Goal: Task Accomplishment & Management: Manage account settings

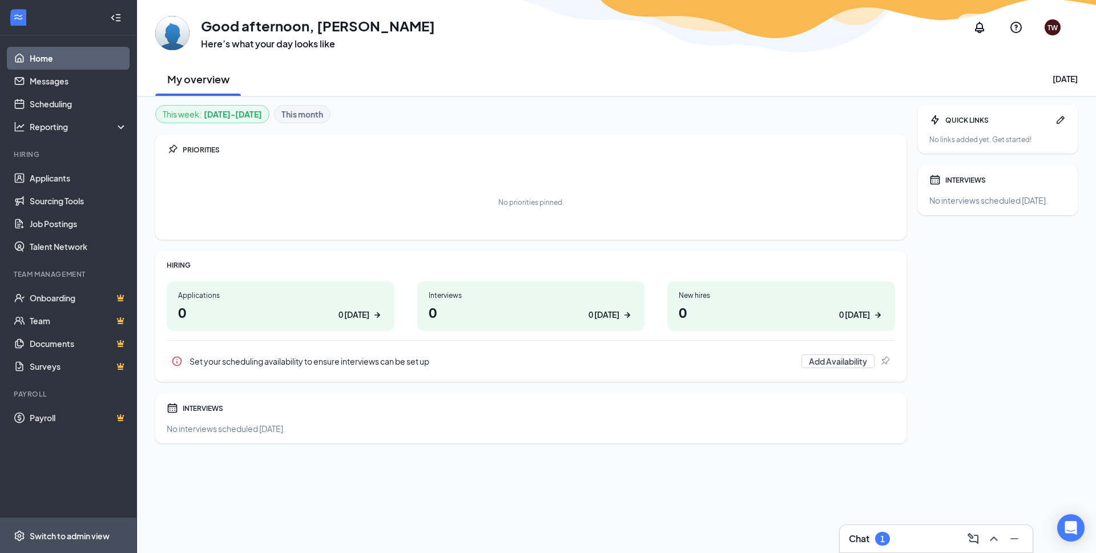
click at [66, 532] on div "Switch to admin view" at bounding box center [70, 535] width 80 height 11
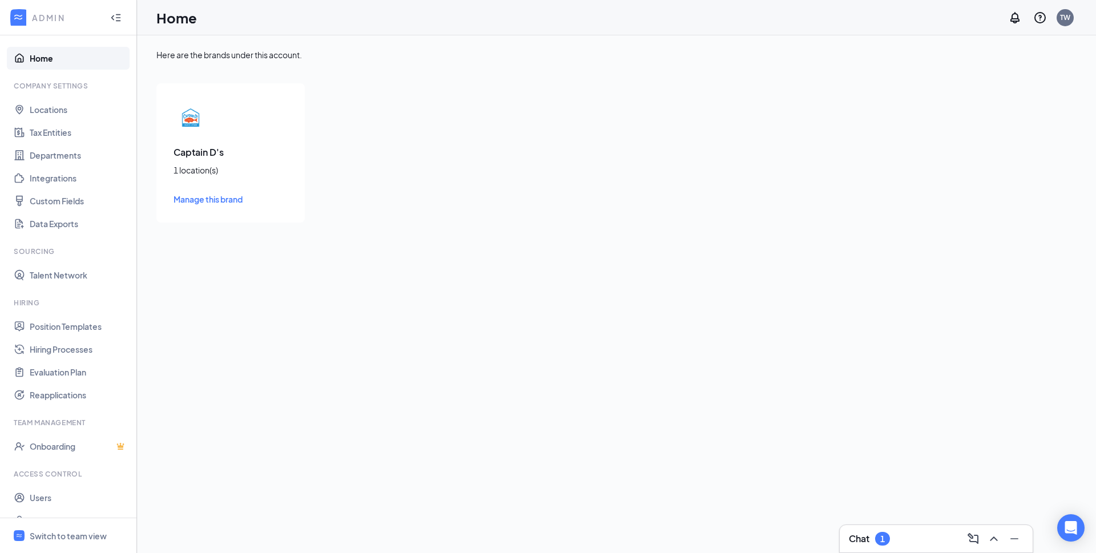
click at [204, 197] on span "Manage this brand" at bounding box center [207, 199] width 69 height 10
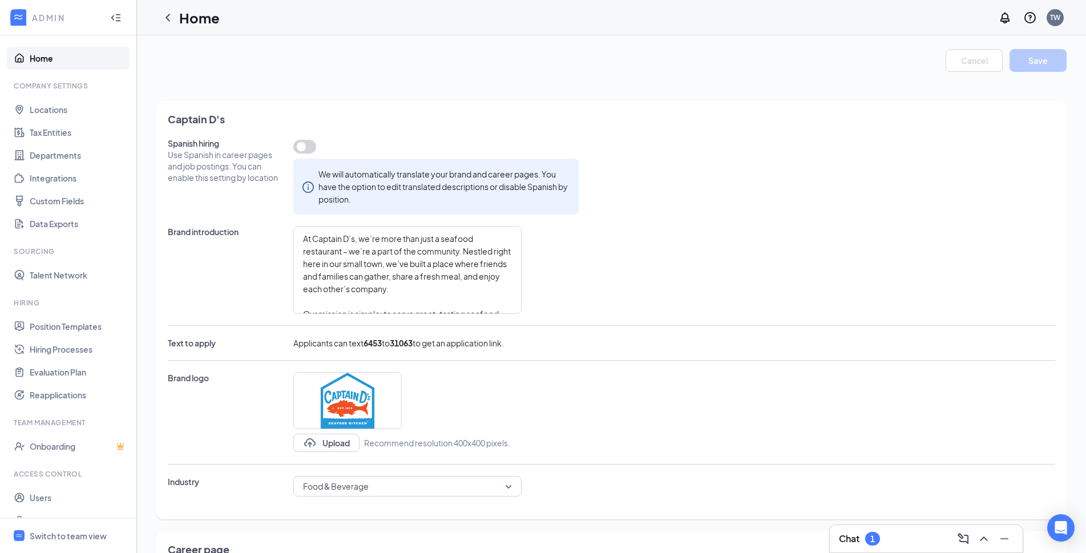
type textarea "At Captain D’s, we’re more than just a seafood restaurant – we’re a part of the…"
click at [37, 447] on link "Onboarding" at bounding box center [79, 446] width 98 height 23
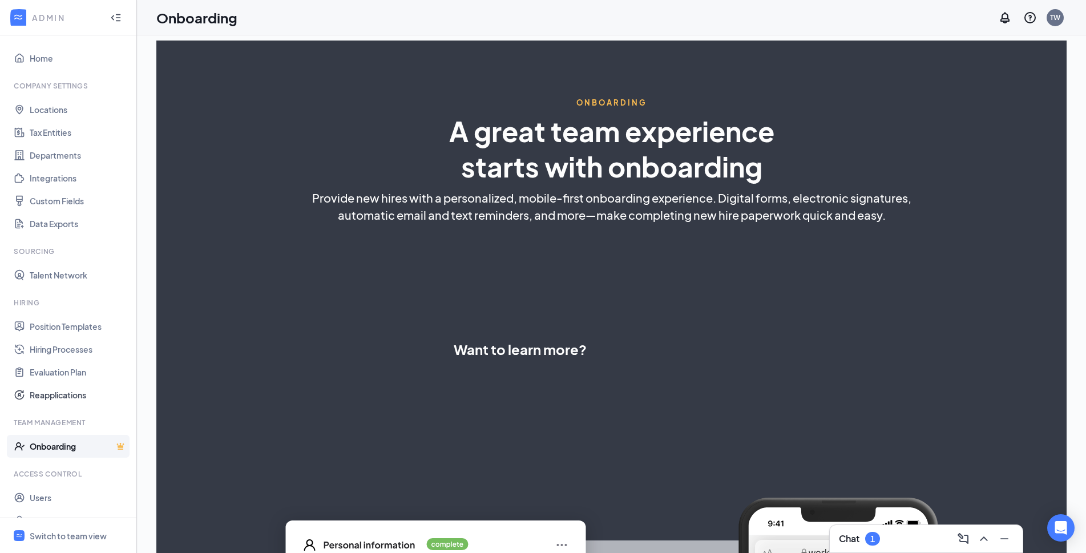
select select "US"
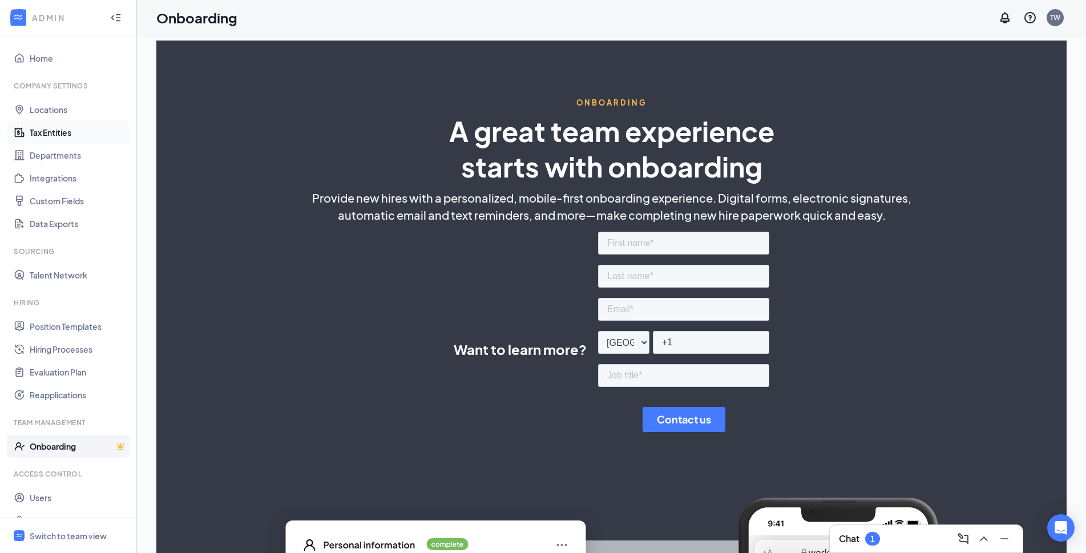
click at [70, 128] on link "Tax Entities" at bounding box center [79, 132] width 98 height 23
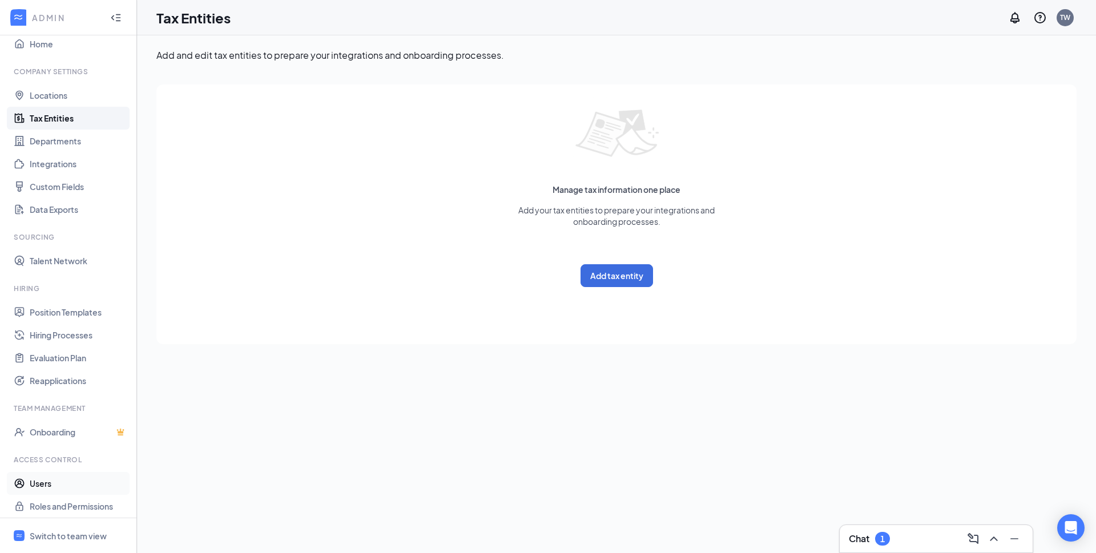
scroll to position [19, 0]
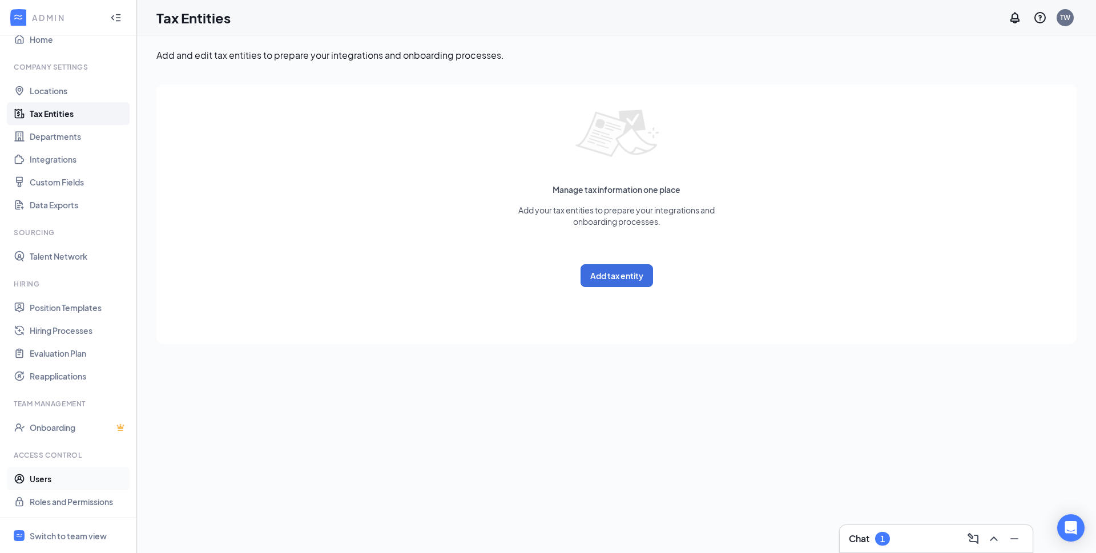
click at [40, 478] on link "Users" at bounding box center [79, 478] width 98 height 23
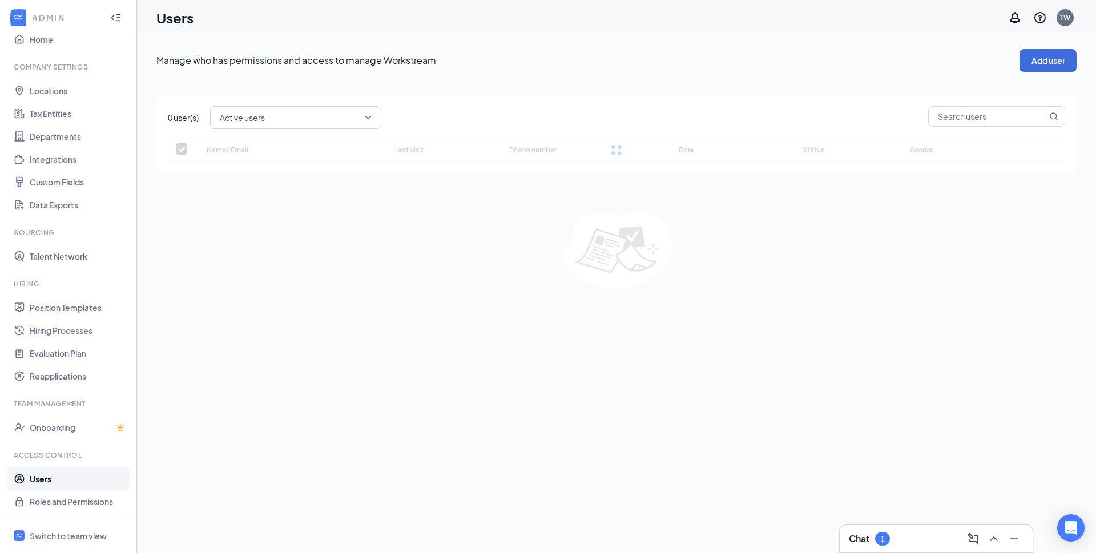
checkbox input "false"
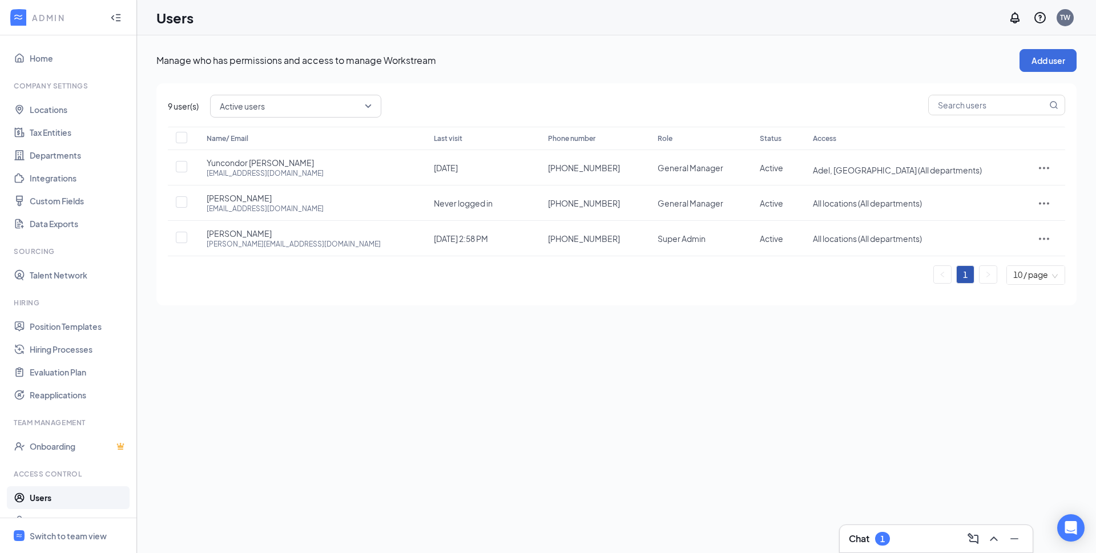
click at [110, 15] on icon "Collapse" at bounding box center [115, 17] width 11 height 11
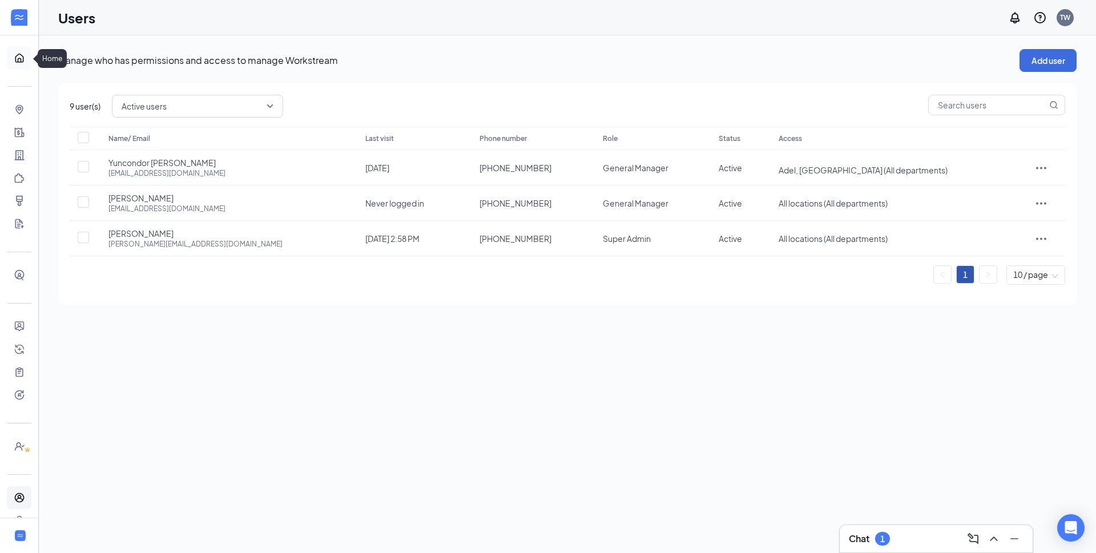
click at [30, 59] on link "Home" at bounding box center [35, 58] width 11 height 23
